Goal: Navigation & Orientation: Find specific page/section

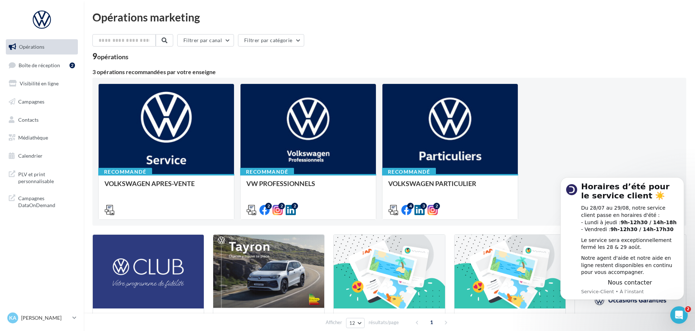
click at [461, 30] on div "Opérations marketing Filtrer par canal Filtrer par catégorie 9 opérations 3 opé…" at bounding box center [388, 259] width 593 height 495
click at [28, 62] on span "Boîte de réception" at bounding box center [39, 65] width 41 height 6
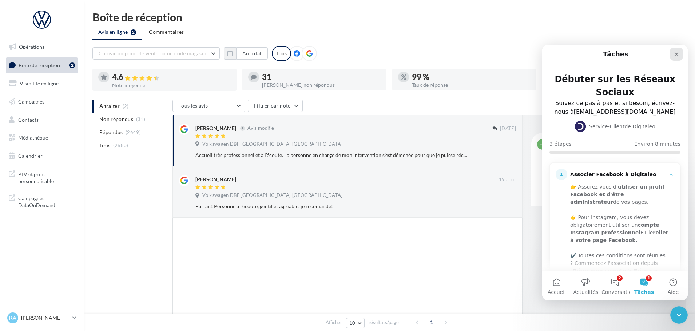
click at [676, 53] on icon "Fermer" at bounding box center [676, 54] width 4 height 4
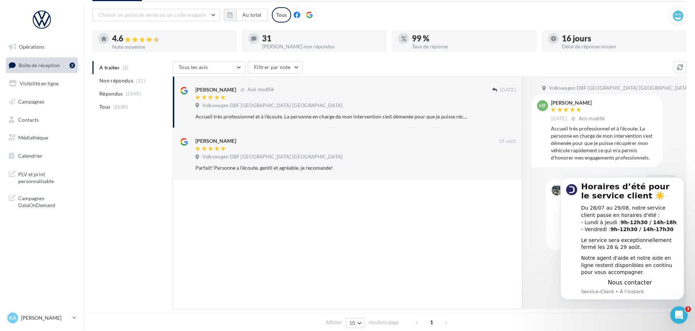
scroll to position [68, 0]
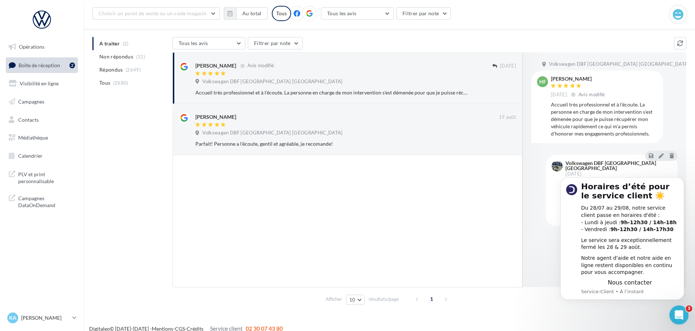
click at [675, 311] on icon "Ouvrir le Messenger Intercom" at bounding box center [678, 314] width 12 height 12
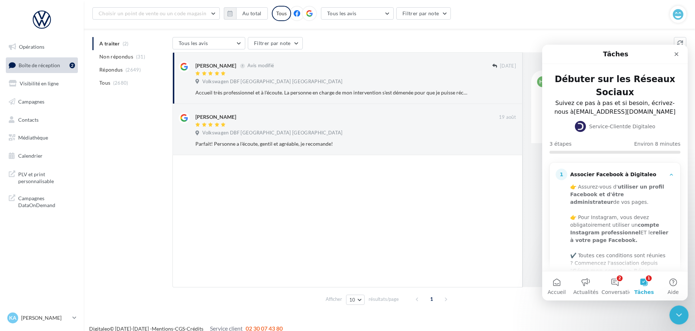
click at [676, 311] on icon "Fermer le Messenger Intercom" at bounding box center [677, 314] width 9 height 9
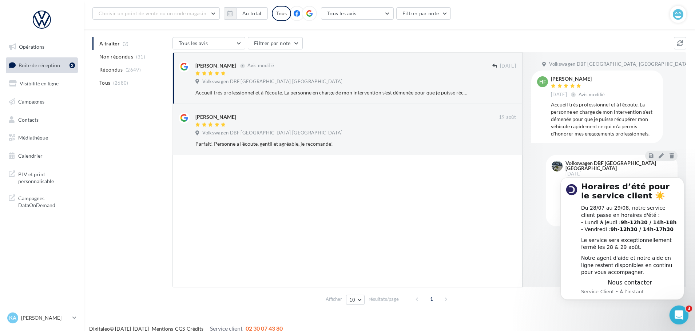
scroll to position [0, 0]
click at [676, 309] on icon "Ouvrir le Messenger Intercom" at bounding box center [678, 314] width 12 height 12
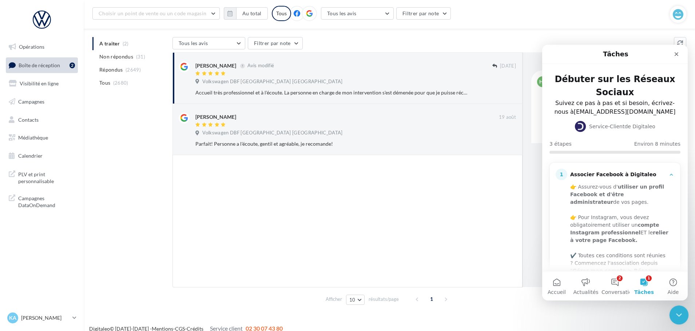
click at [676, 310] on icon "Fermer le Messenger Intercom" at bounding box center [677, 314] width 9 height 9
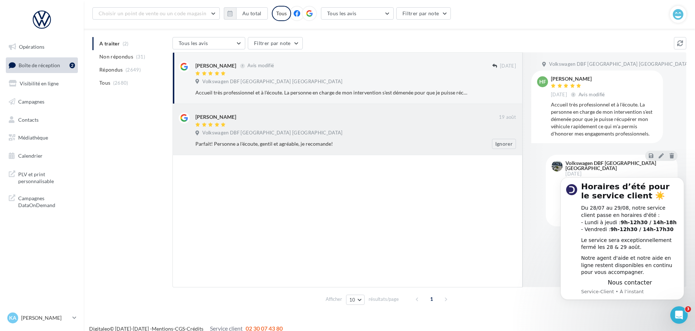
click at [323, 126] on div at bounding box center [346, 125] width 303 height 6
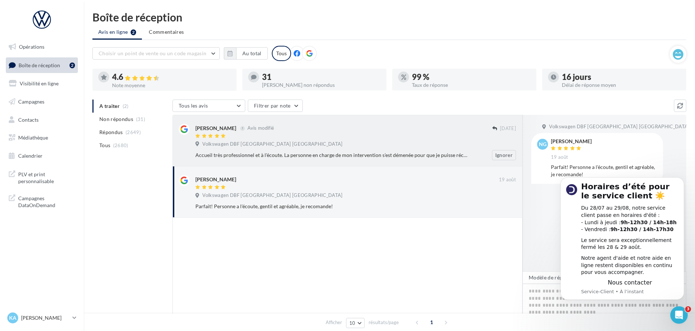
click at [409, 144] on div "Volkswagen DBF Toulouse Espagne" at bounding box center [355, 145] width 320 height 8
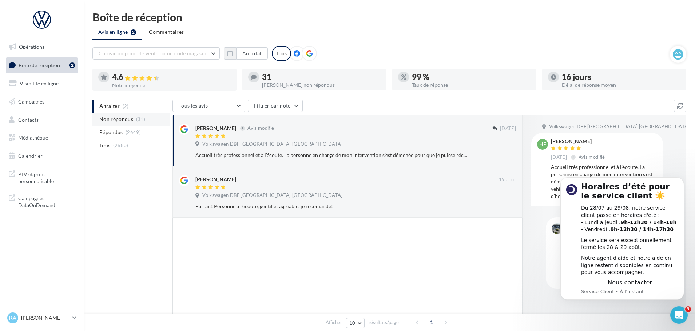
click at [122, 120] on span "Non répondus" at bounding box center [116, 119] width 34 height 7
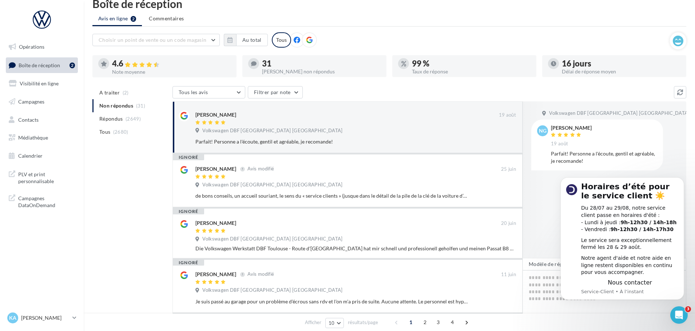
scroll to position [6, 0]
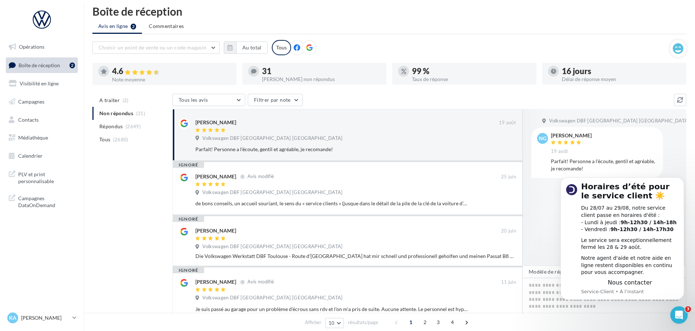
click at [125, 112] on ul "A traiter (2) Non répondus (31) Répondus (2649) Tous (2680)" at bounding box center [130, 120] width 77 height 52
click at [116, 128] on span "Répondus" at bounding box center [111, 126] width 24 height 7
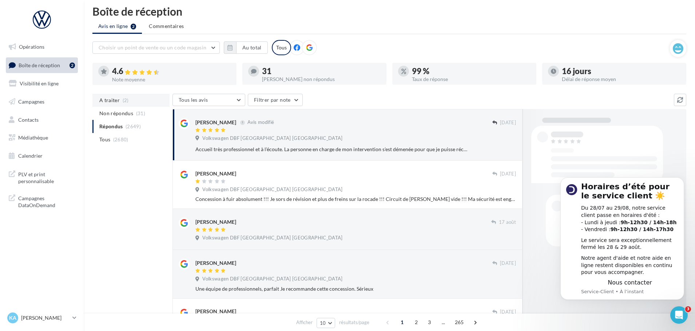
click at [112, 100] on span "A traiter" at bounding box center [109, 100] width 20 height 7
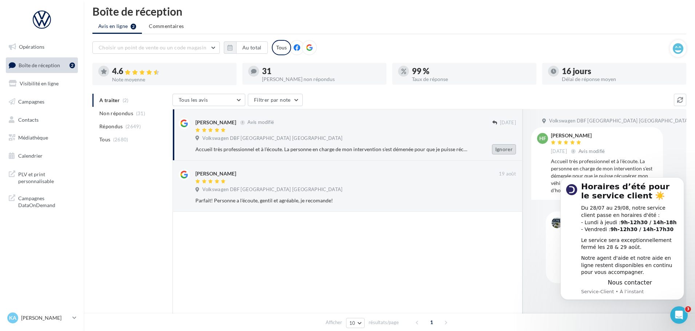
click at [501, 149] on button "Ignorer" at bounding box center [504, 149] width 24 height 10
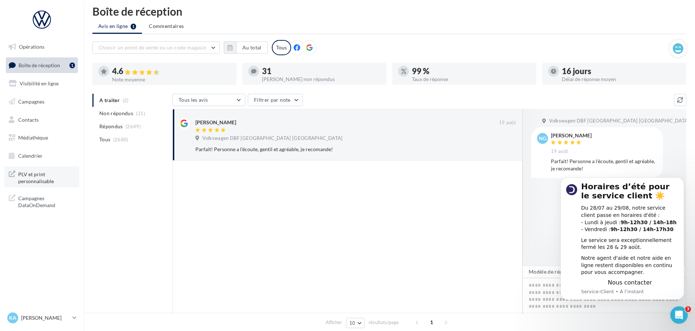
click at [41, 181] on span "PLV et print personnalisable" at bounding box center [46, 177] width 57 height 16
click at [29, 116] on link "Contacts" at bounding box center [41, 119] width 75 height 15
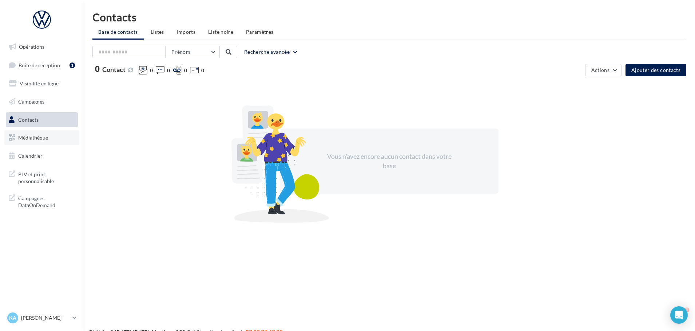
click at [29, 134] on link "Médiathèque" at bounding box center [41, 137] width 75 height 15
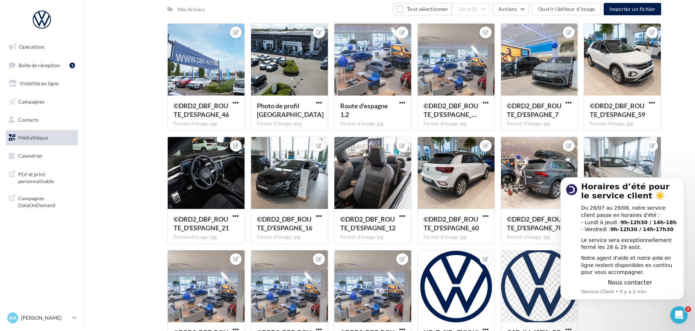
scroll to position [357, 0]
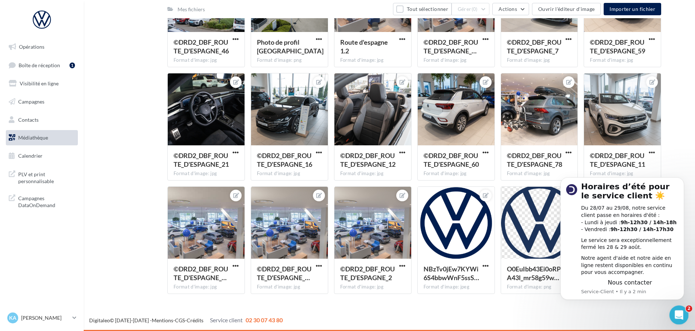
click at [675, 307] on div "Ouvrir le Messenger Intercom" at bounding box center [677, 314] width 24 height 24
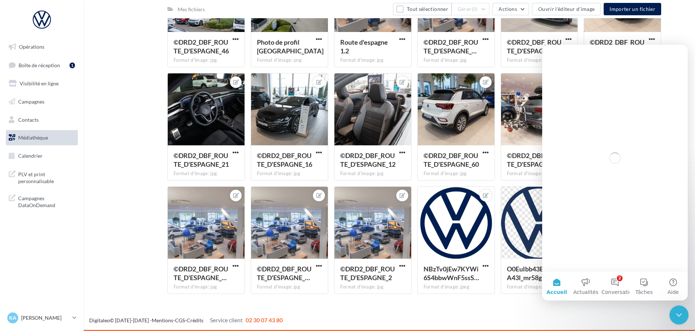
scroll to position [0, 0]
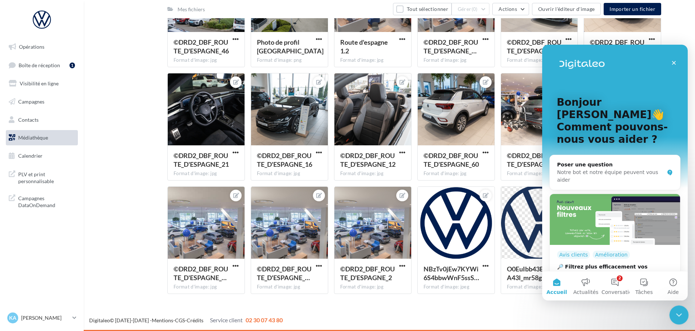
click at [675, 311] on icon "Fermer le Messenger Intercom" at bounding box center [677, 314] width 9 height 9
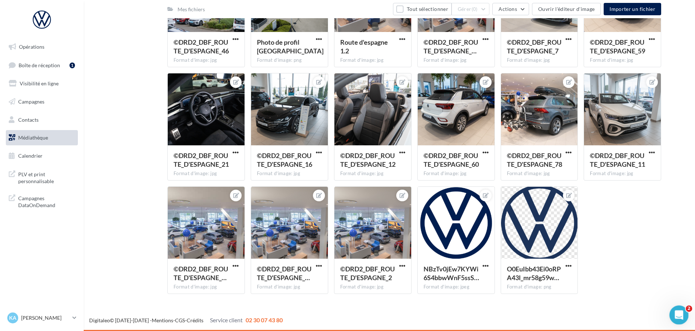
click at [675, 311] on icon "Ouvrir le Messenger Intercom" at bounding box center [678, 314] width 12 height 12
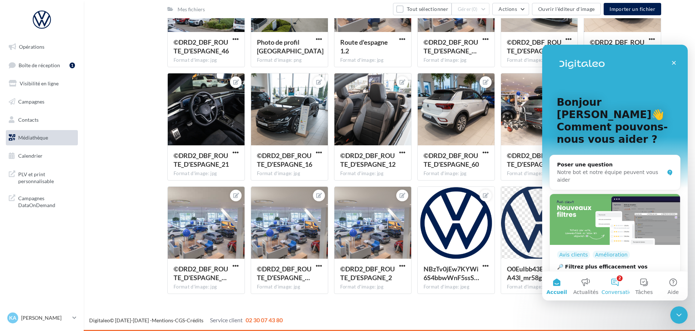
click at [614, 283] on button "2 Conversations" at bounding box center [614, 286] width 29 height 29
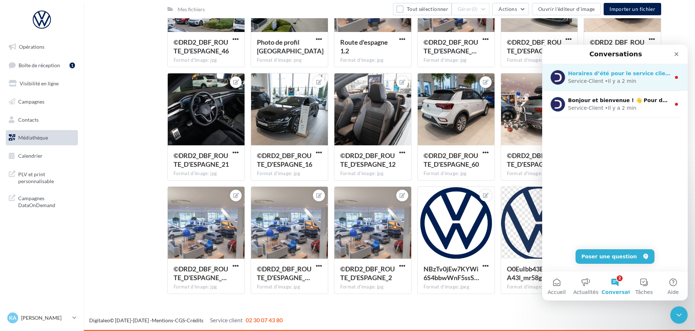
click at [604, 77] on div "• Il y a 2 min" at bounding box center [619, 81] width 31 height 8
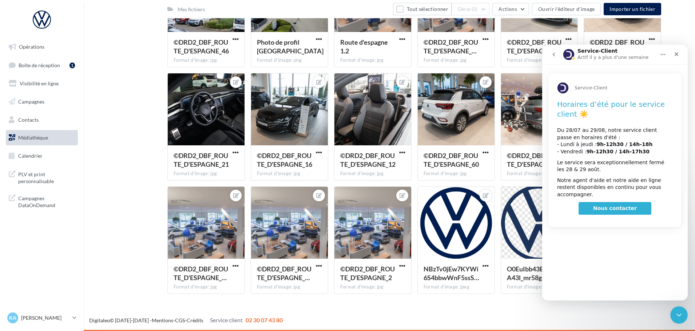
click at [553, 53] on icon "go back" at bounding box center [554, 55] width 6 height 6
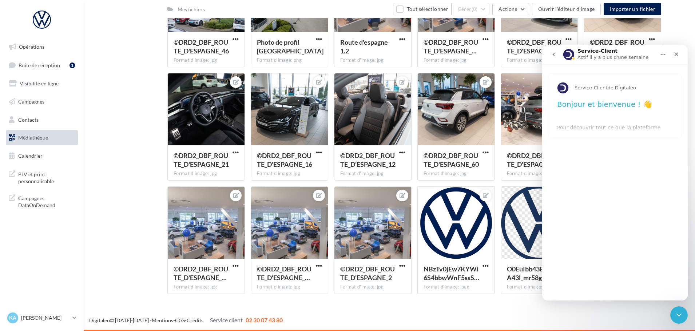
click at [553, 56] on icon "go back" at bounding box center [553, 55] width 2 height 4
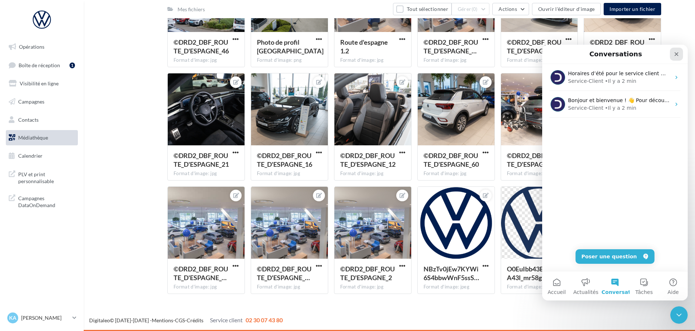
click at [681, 54] on div "Fermer" at bounding box center [675, 54] width 13 height 13
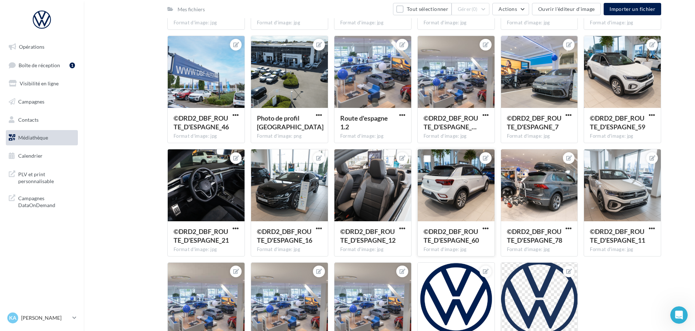
scroll to position [357, 0]
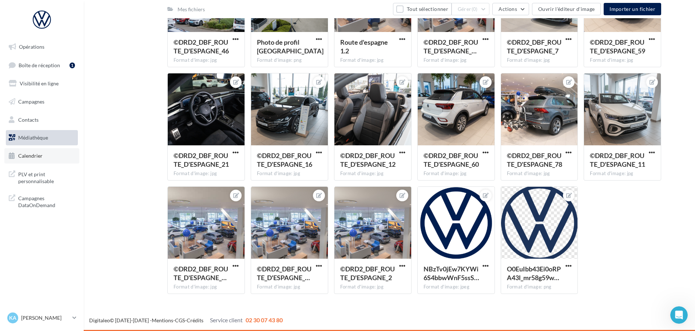
click at [27, 159] on span "Calendrier" at bounding box center [30, 156] width 24 height 6
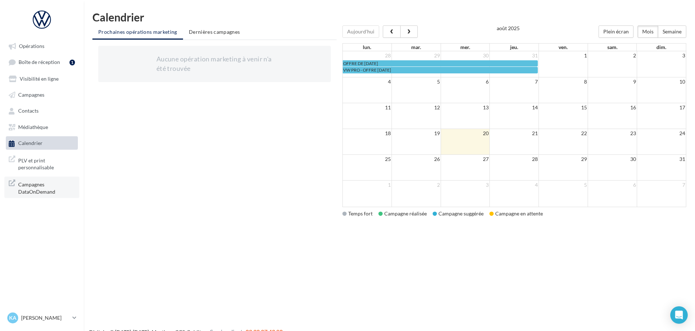
click at [32, 192] on span "Campagnes DataOnDemand" at bounding box center [46, 188] width 57 height 16
